Goal: Task Accomplishment & Management: Manage account settings

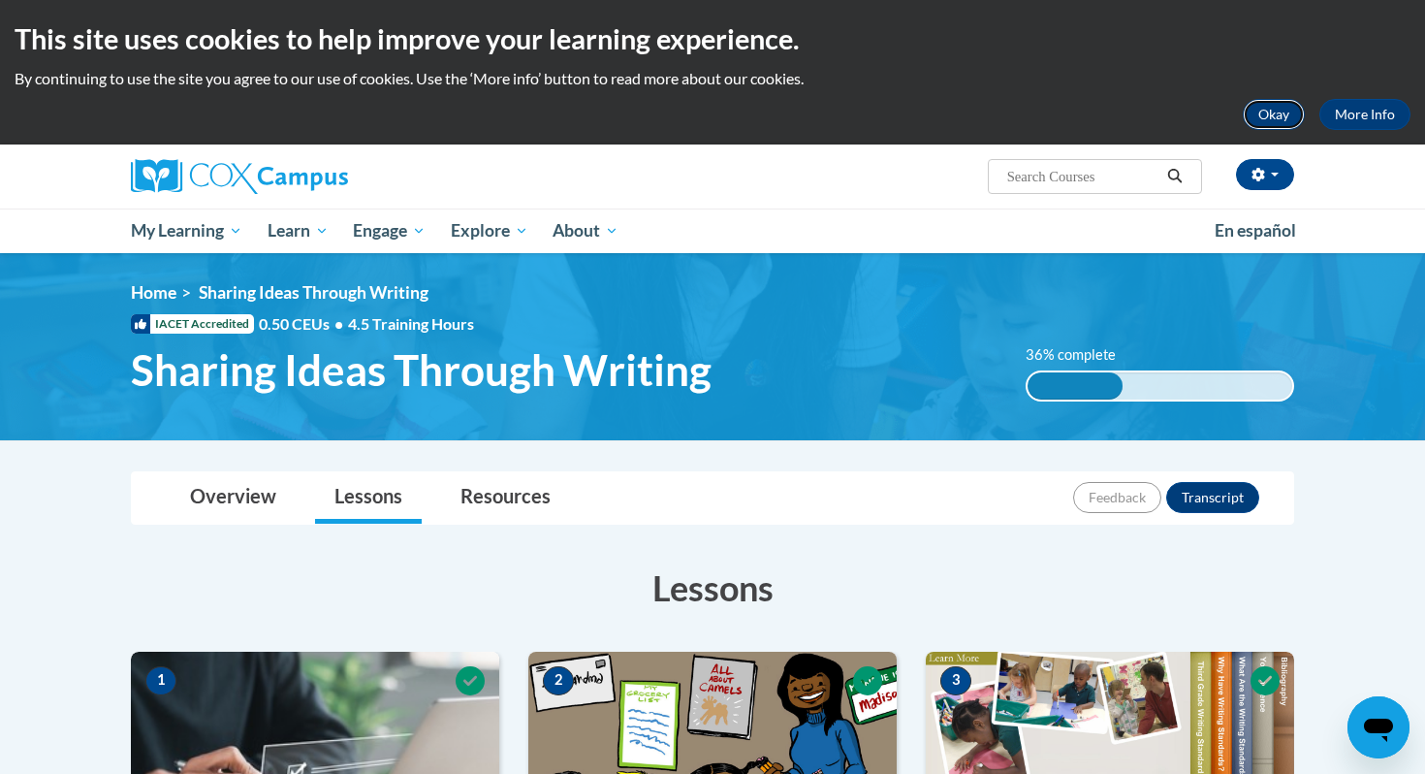
click at [1162, 124] on button "Okay" at bounding box center [1274, 114] width 62 height 31
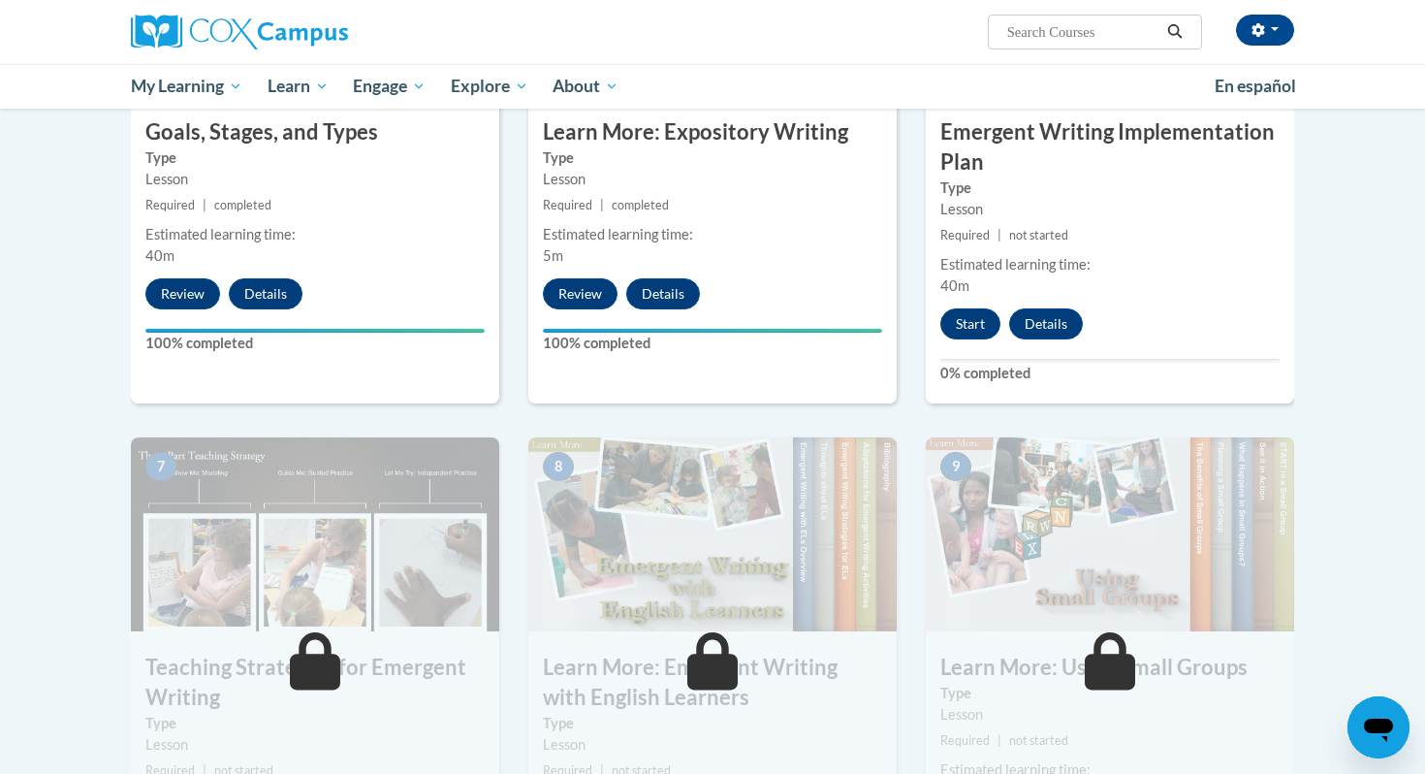
scroll to position [1138, 0]
click at [981, 309] on button "Start" at bounding box center [970, 324] width 60 height 31
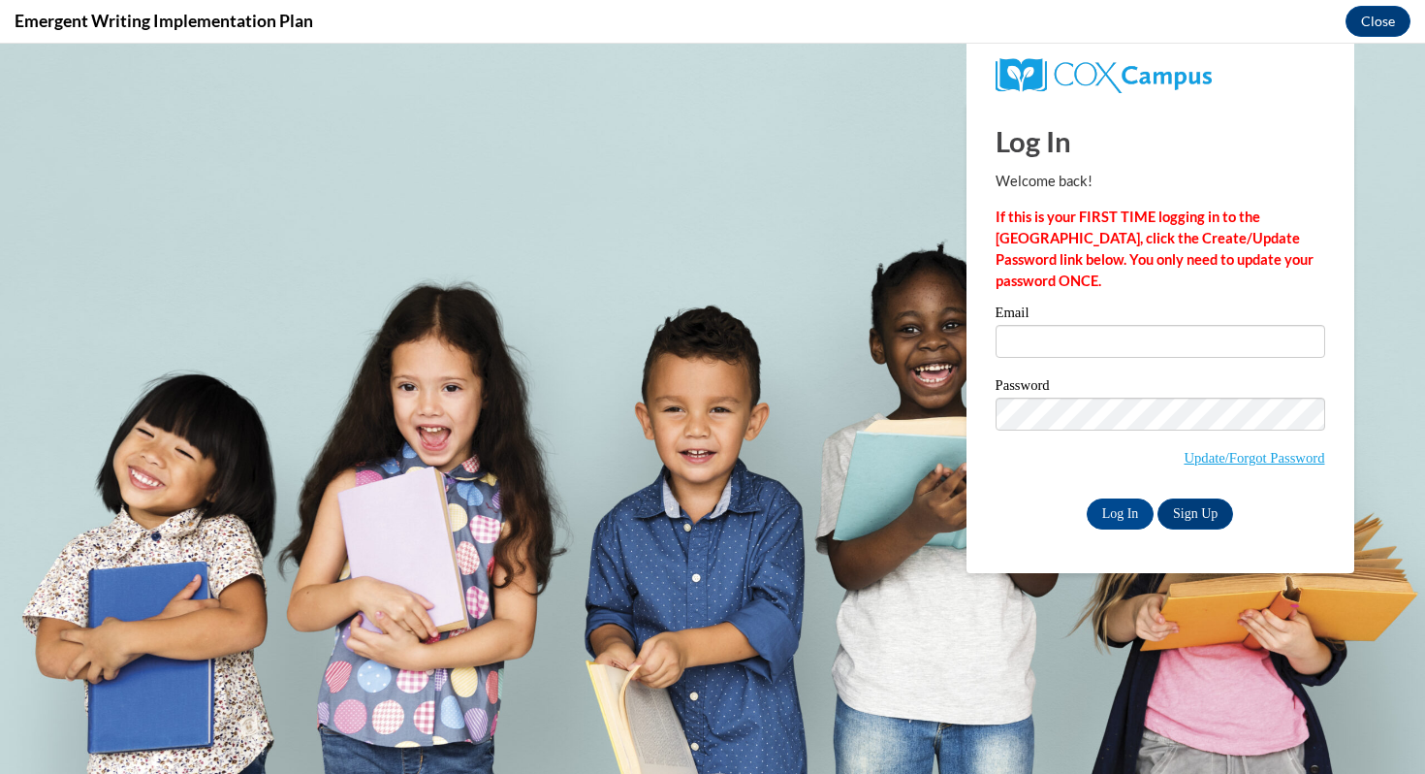
scroll to position [0, 0]
click at [1085, 345] on input "Email" at bounding box center [1160, 341] width 330 height 33
type input "[EMAIL_ADDRESS][DOMAIN_NAME]"
click at [1111, 504] on input "Log In" at bounding box center [1121, 513] width 68 height 31
